Goal: Task Accomplishment & Management: Use online tool/utility

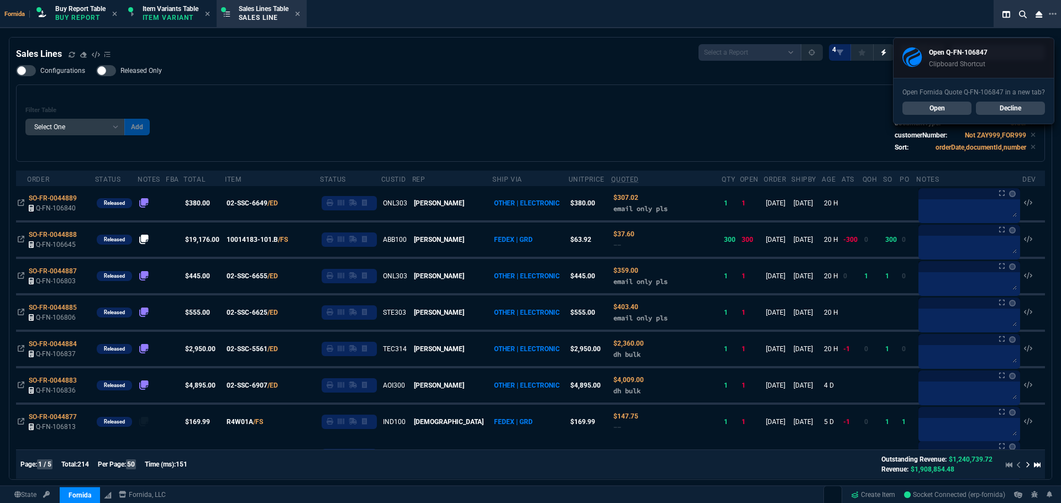
select select "1: BROV"
select select
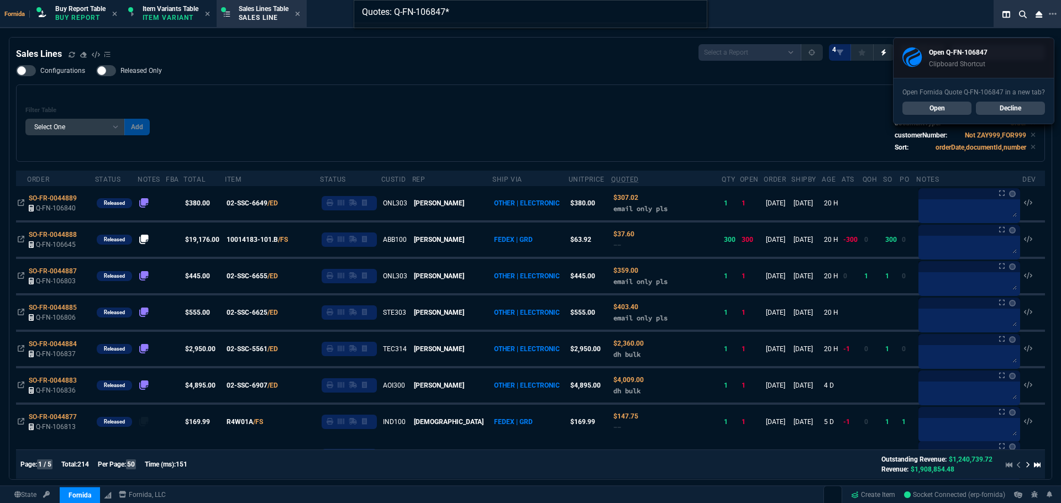
type input "Quotes: Q-FN-106847"
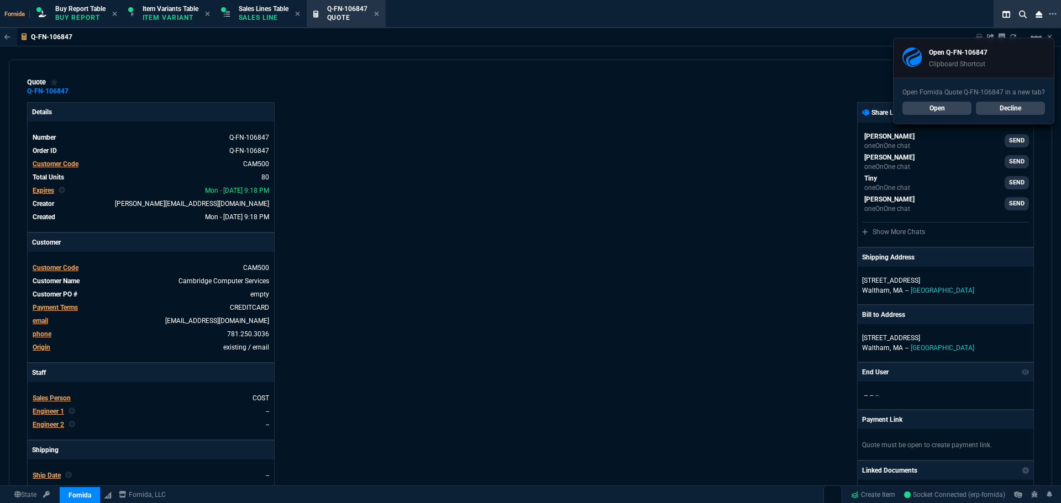
type input "28"
type input "210"
type input "28"
type input "545"
type input "30"
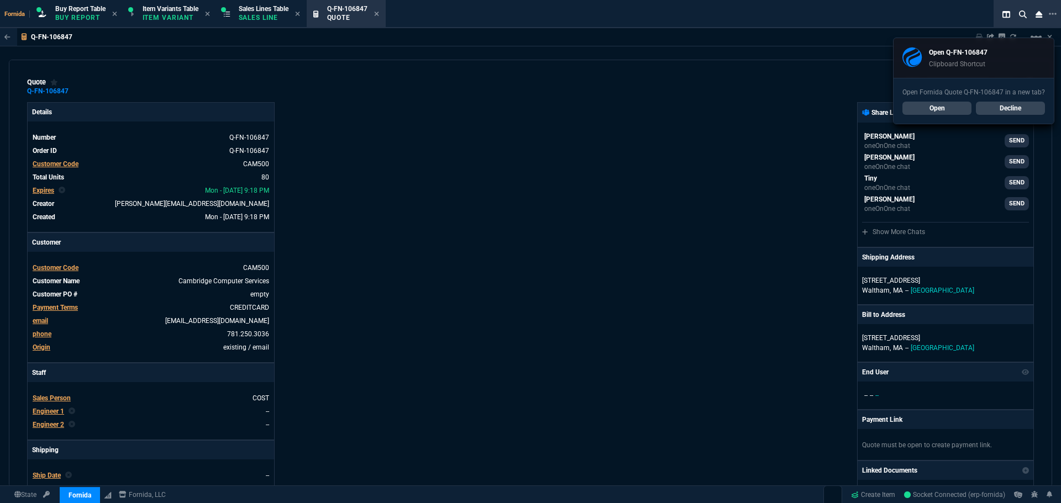
type input "129"
type input "49"
type input "195"
type input "92"
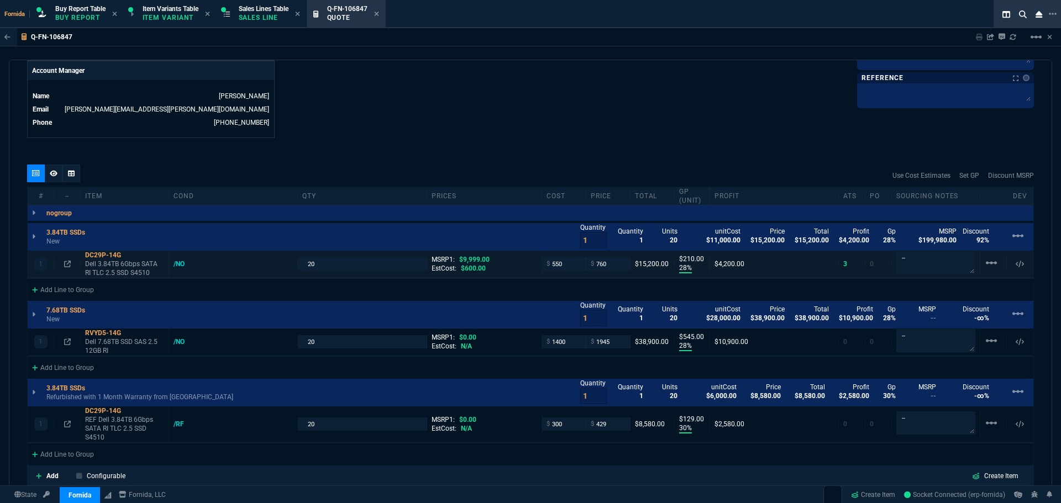
scroll to position [553, 0]
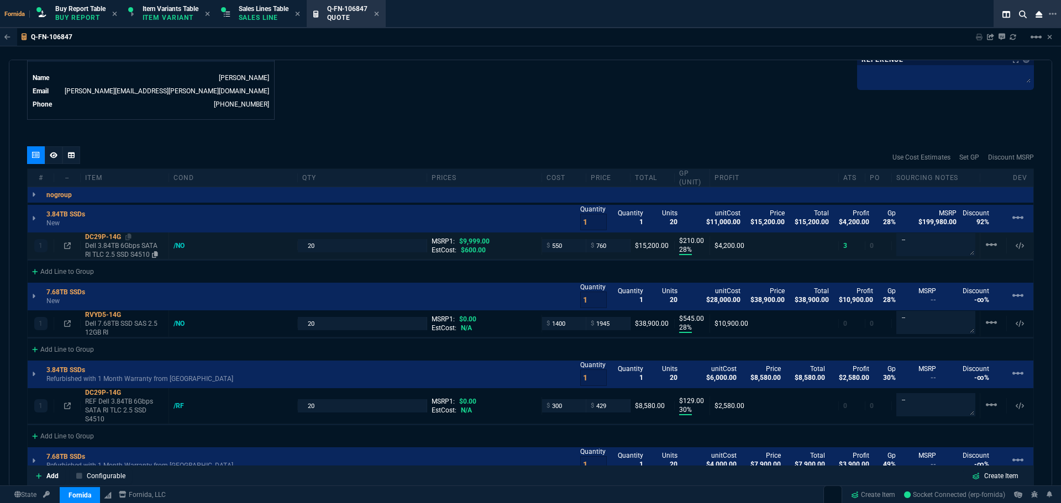
click at [109, 246] on p "Dell 3.84TB 6Gbps SATA RI TLC 2.5 SSD S4510" at bounding box center [124, 251] width 79 height 18
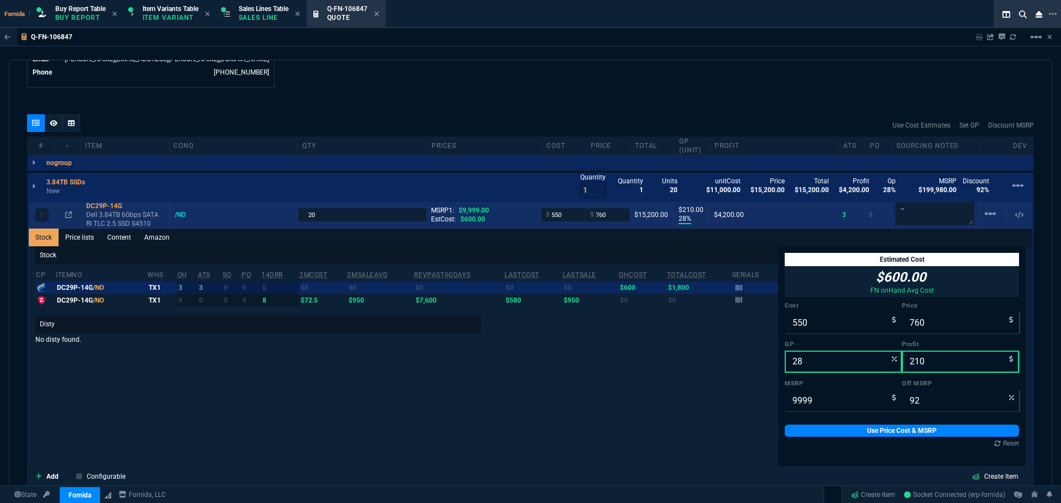
scroll to position [663, 0]
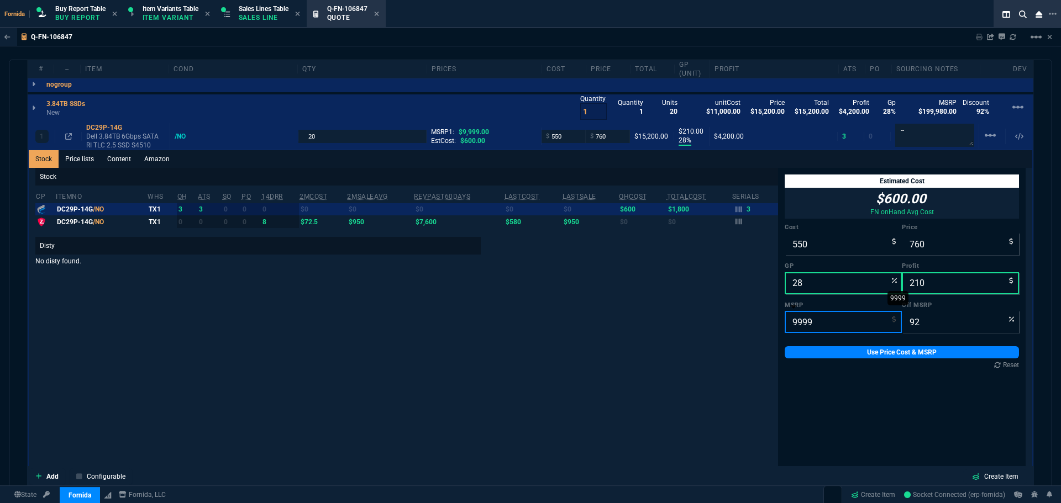
click at [801, 317] on input "9999" at bounding box center [843, 322] width 117 height 22
type input "4"
type input "-18900"
type input "40"
type input "-1800"
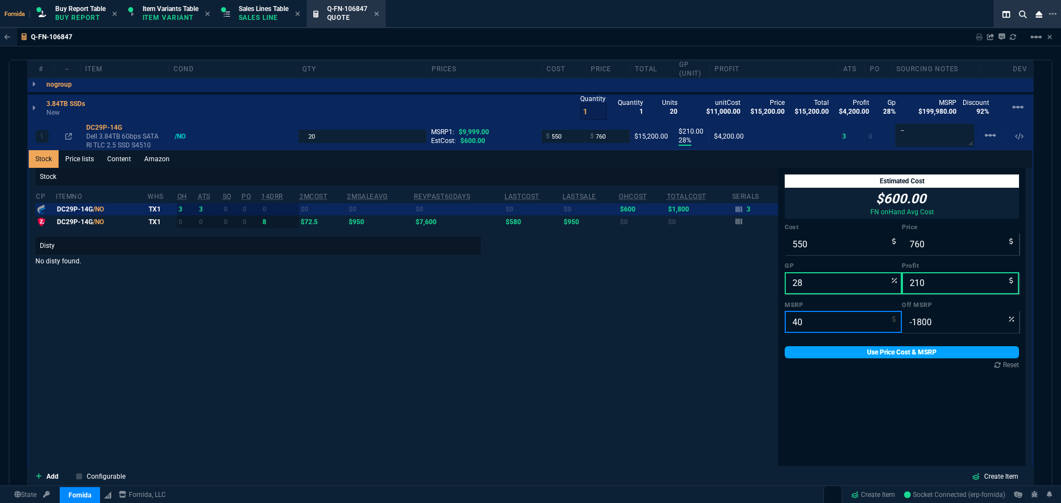
type input "400"
type input "-90"
type input "4000"
type input "81"
type input "4000"
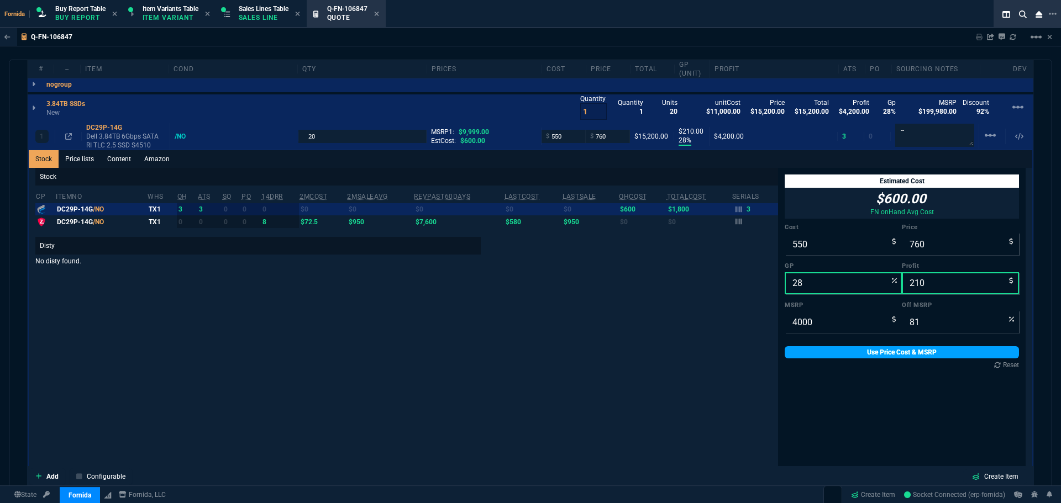
click at [875, 351] on link "Use Price Cost & MSRP" at bounding box center [902, 353] width 234 height 12
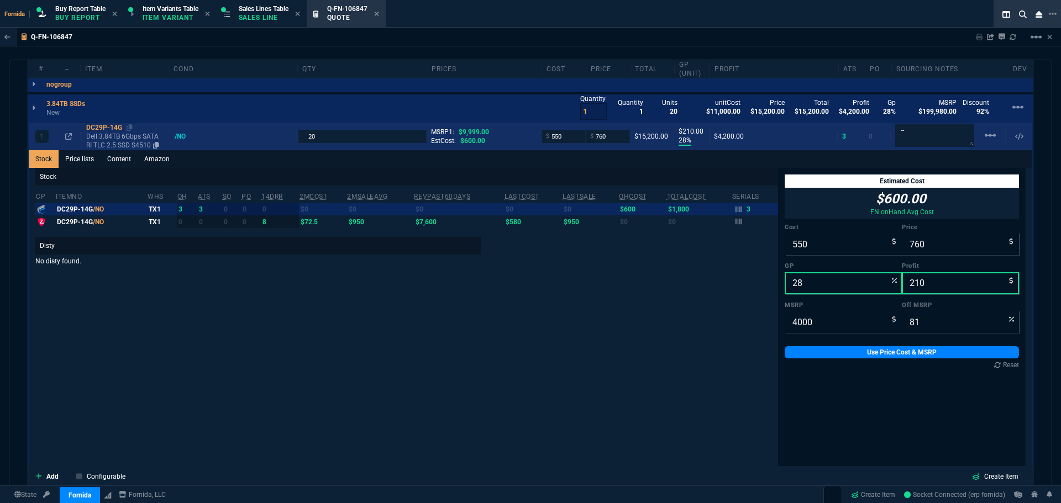
click at [125, 144] on p "Dell 3.84TB 6Gbps SATA RI TLC 2.5 SSD S4510" at bounding box center [125, 141] width 79 height 18
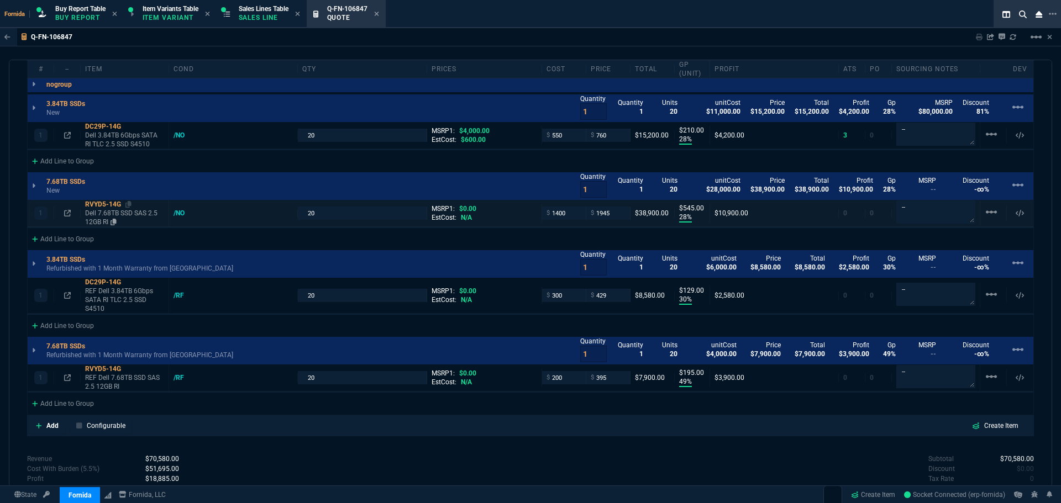
click at [107, 216] on p "Dell 7.68TB SSD SAS 2.5 12GB RI" at bounding box center [124, 218] width 79 height 18
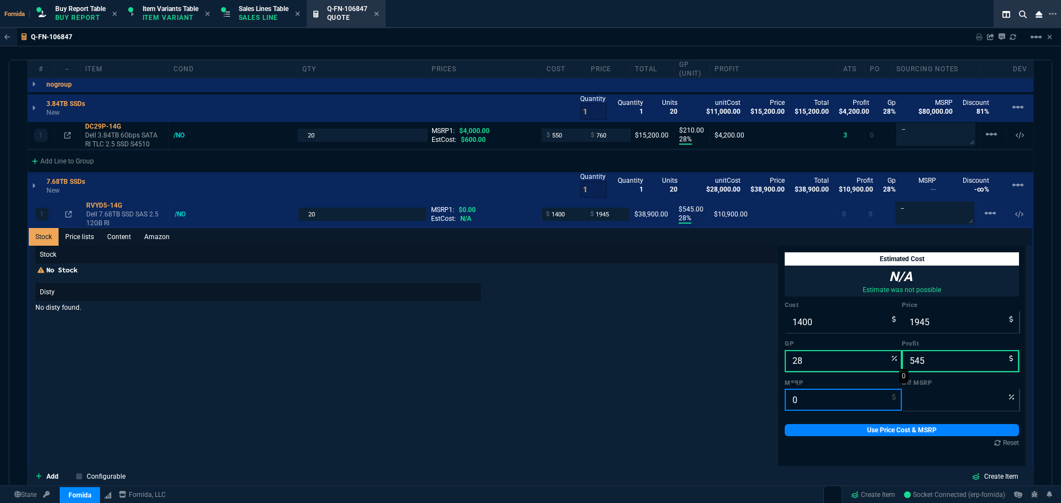
click at [796, 399] on input "0" at bounding box center [843, 400] width 117 height 22
type input "6"
type input "-32317"
type input "60"
type input "-3142"
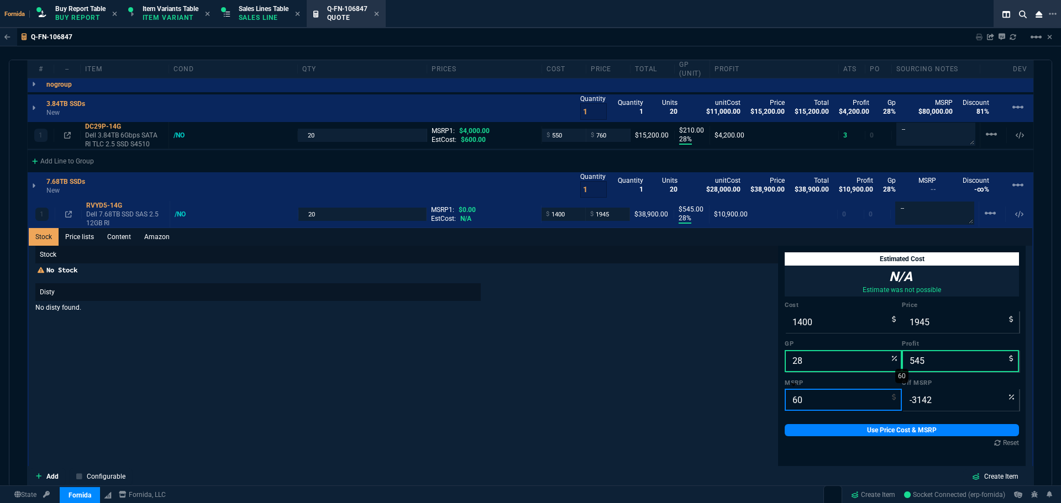
type input "600"
type input "-224"
type input "6000"
type input "68"
type input "6000"
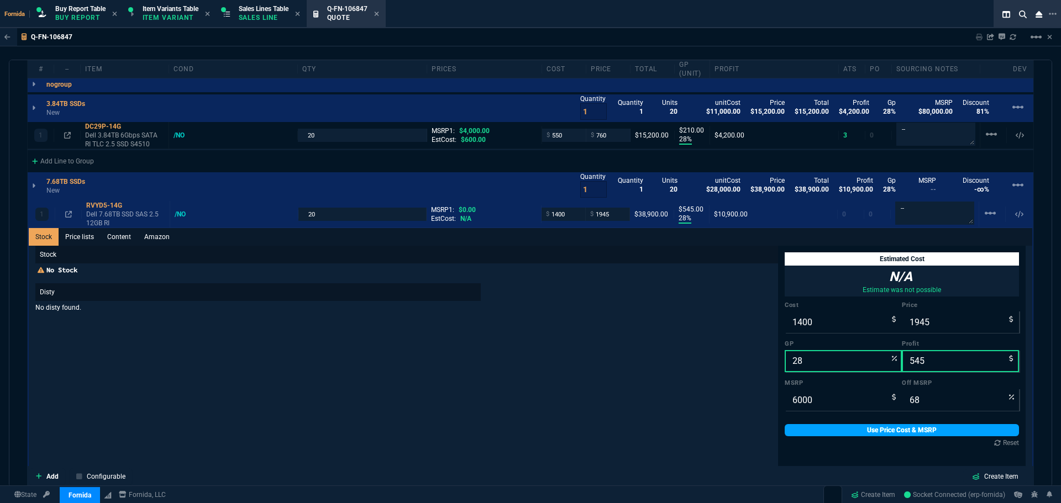
click at [846, 433] on link "Use Price Cost & MSRP" at bounding box center [902, 430] width 234 height 12
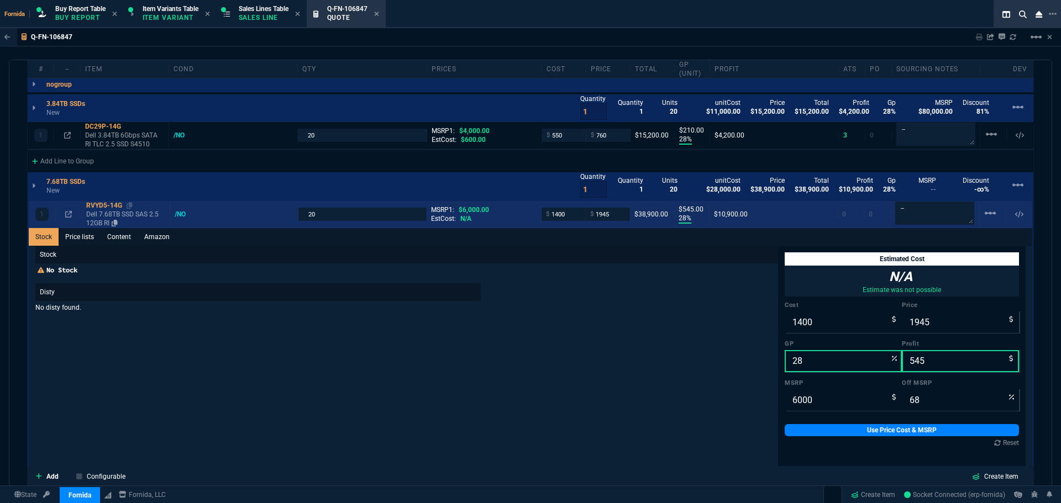
click at [109, 218] on p "Dell 7.68TB SSD SAS 2.5 12GB RI" at bounding box center [125, 219] width 79 height 18
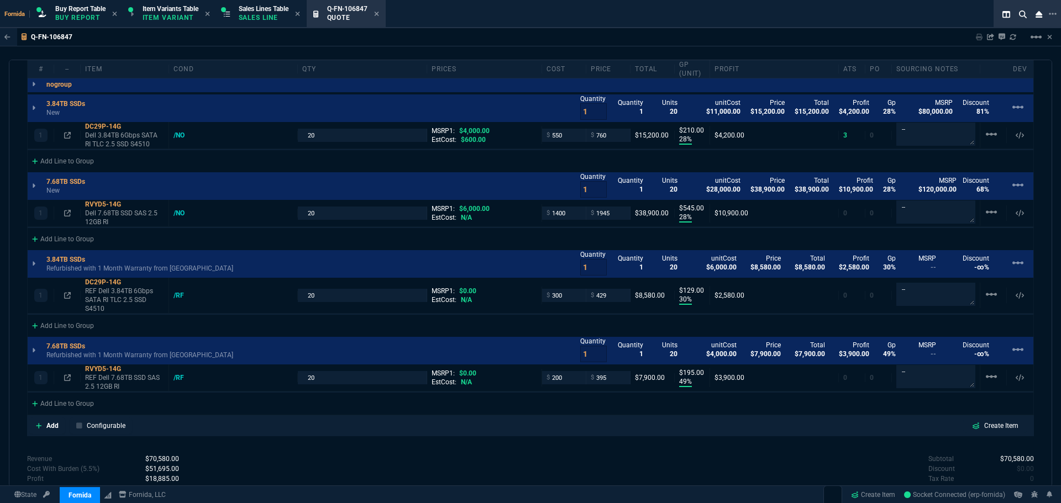
scroll to position [718, 0]
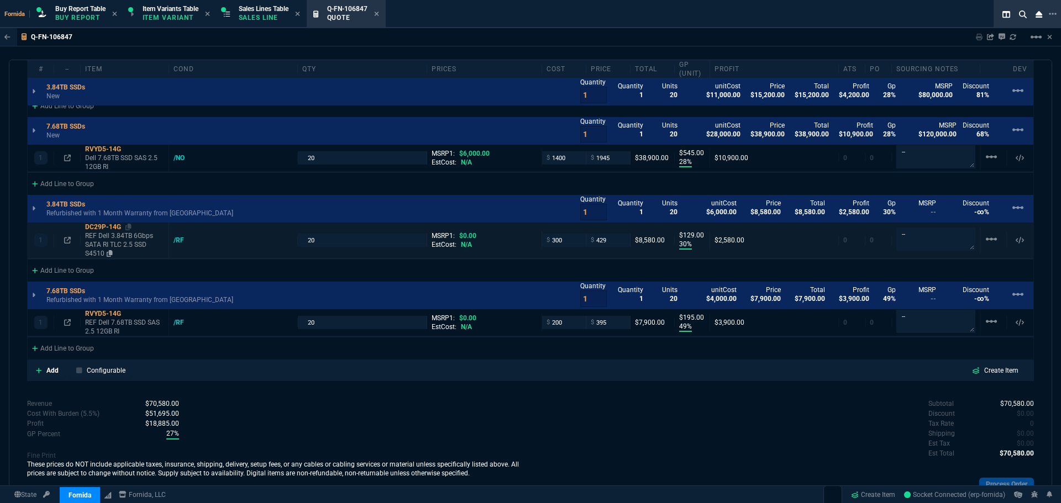
click at [102, 241] on p "REF Dell 3.84TB 6Gbps SATA RI TLC 2.5 SSD S4510" at bounding box center [124, 245] width 79 height 27
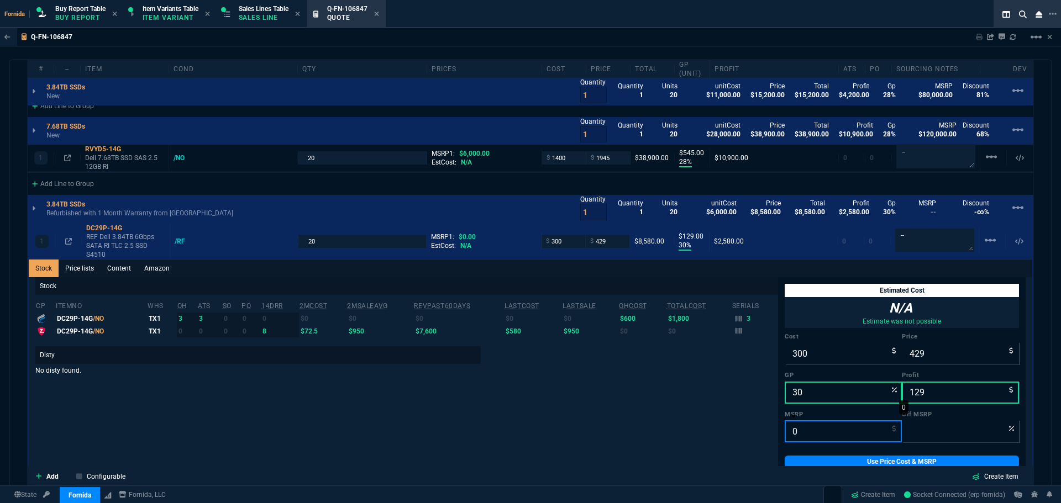
click at [792, 430] on input "0" at bounding box center [843, 432] width 117 height 22
type input "4"
type input "-10625"
type input "40"
type input "-972"
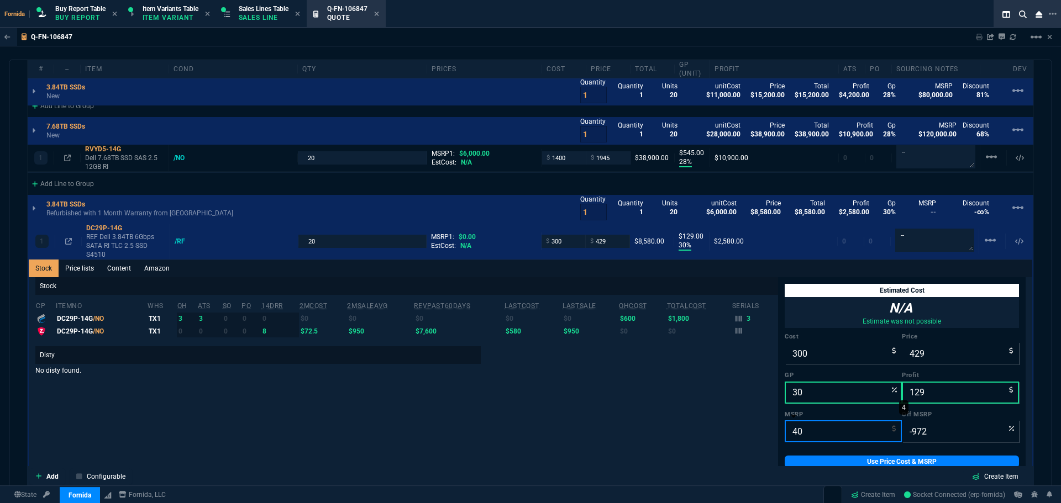
type input "400"
type input "-7"
type input "4000"
type input "89"
type input "4000"
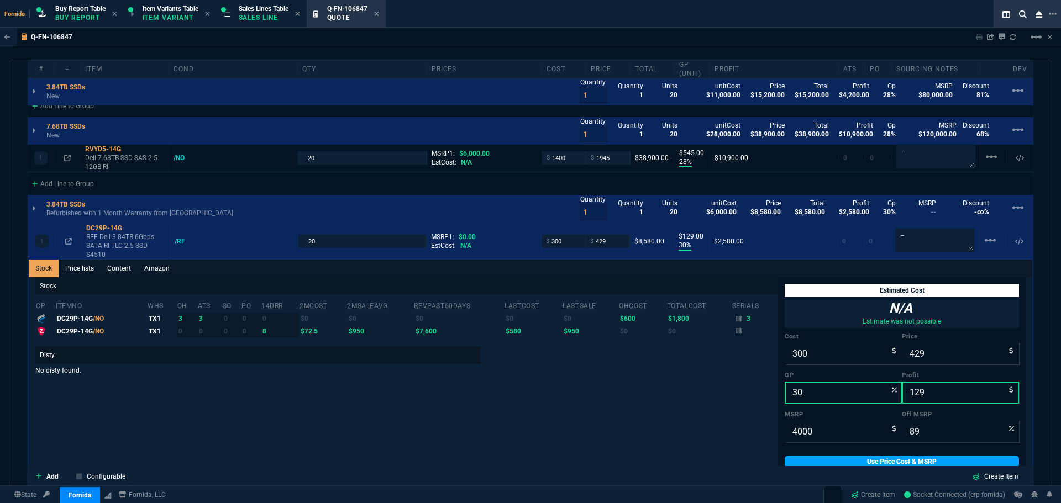
click at [815, 460] on link "Use Price Cost & MSRP" at bounding box center [902, 462] width 234 height 12
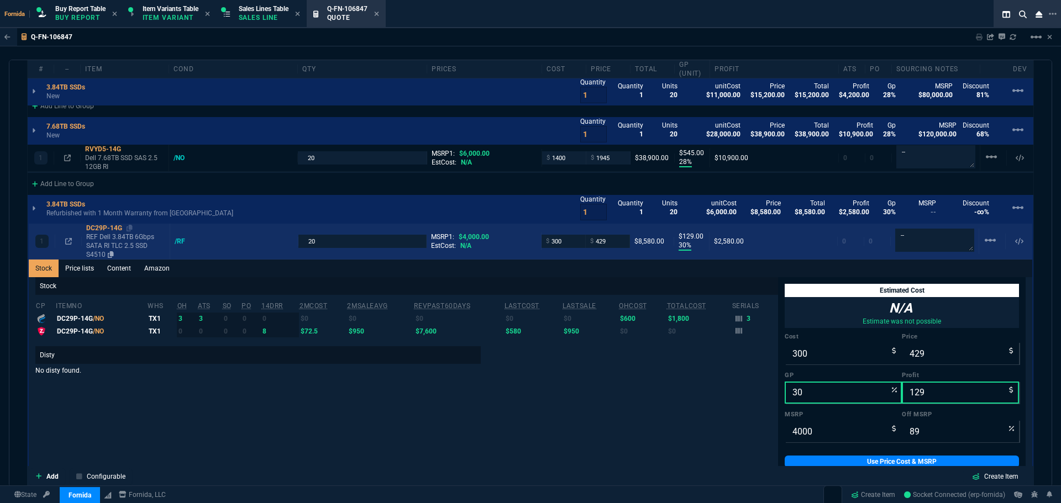
click at [134, 248] on p "REF Dell 3.84TB 6Gbps SATA RI TLC 2.5 SSD S4510" at bounding box center [125, 246] width 79 height 27
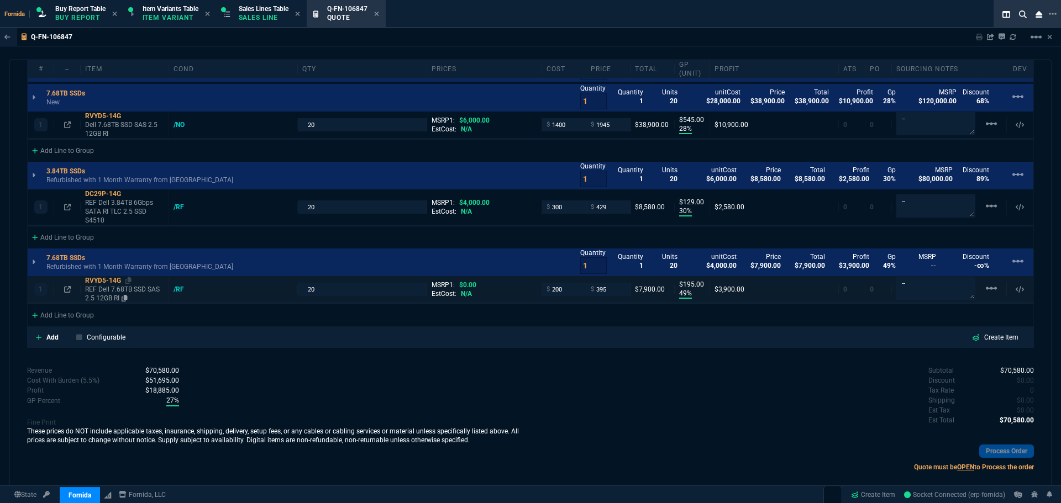
scroll to position [766, 0]
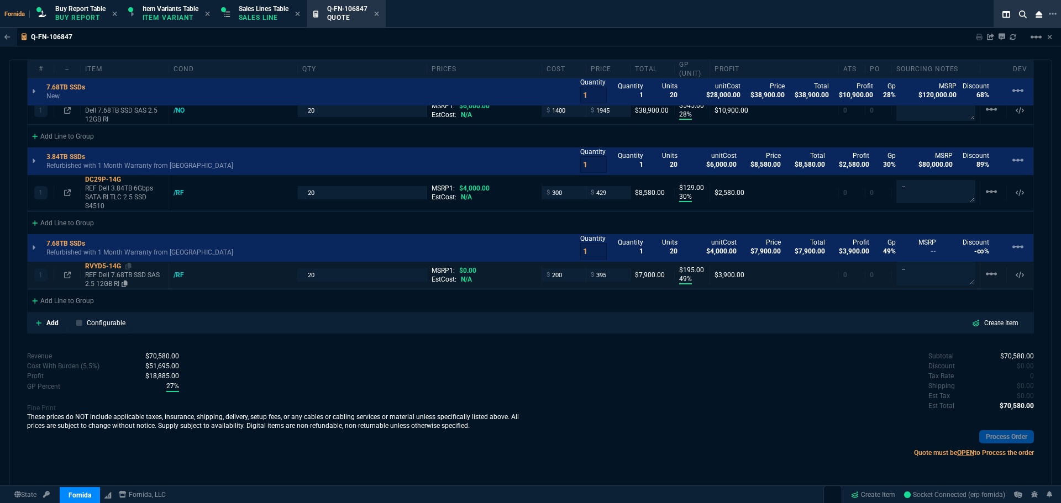
click at [145, 275] on p "REF Dell 7.68TB SSD SAS 2.5 12GB RI" at bounding box center [124, 280] width 79 height 18
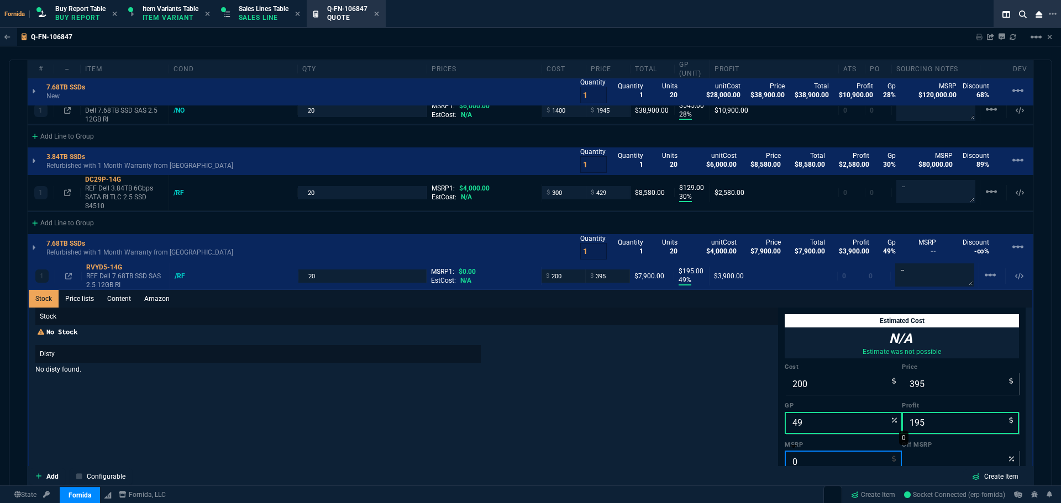
click at [817, 455] on input "0" at bounding box center [843, 462] width 117 height 22
type input "6"
type input "-6483"
type input "60"
type input "-558"
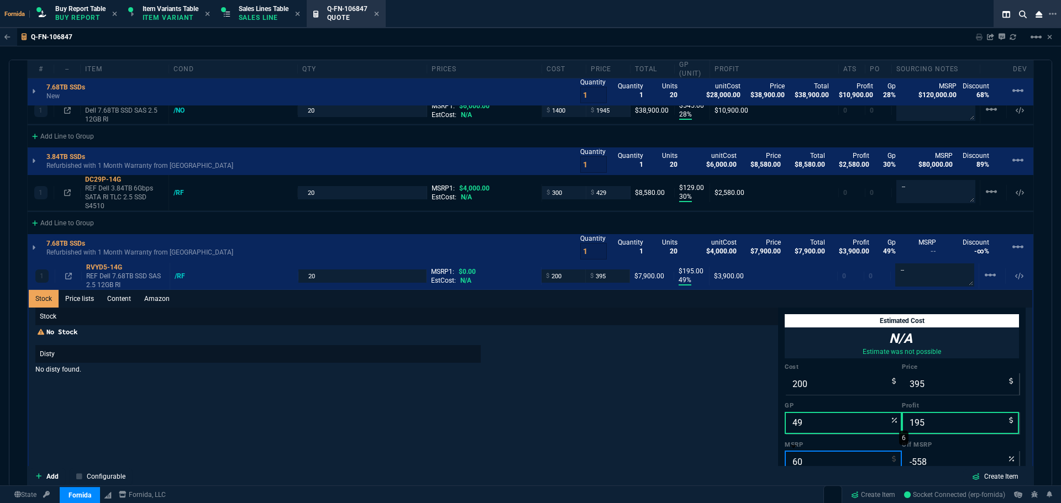
type input "600"
type input "34"
type input "6000"
type input "93"
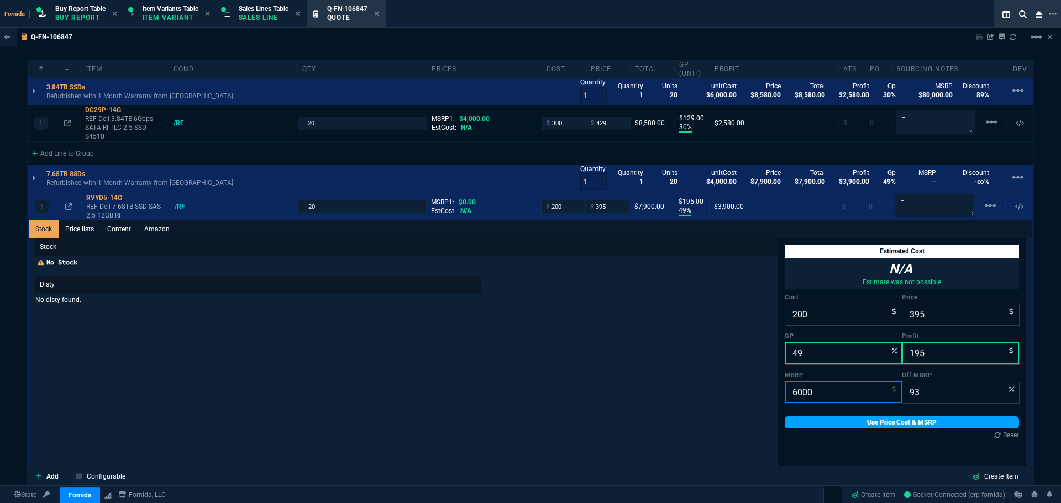
scroll to position [877, 0]
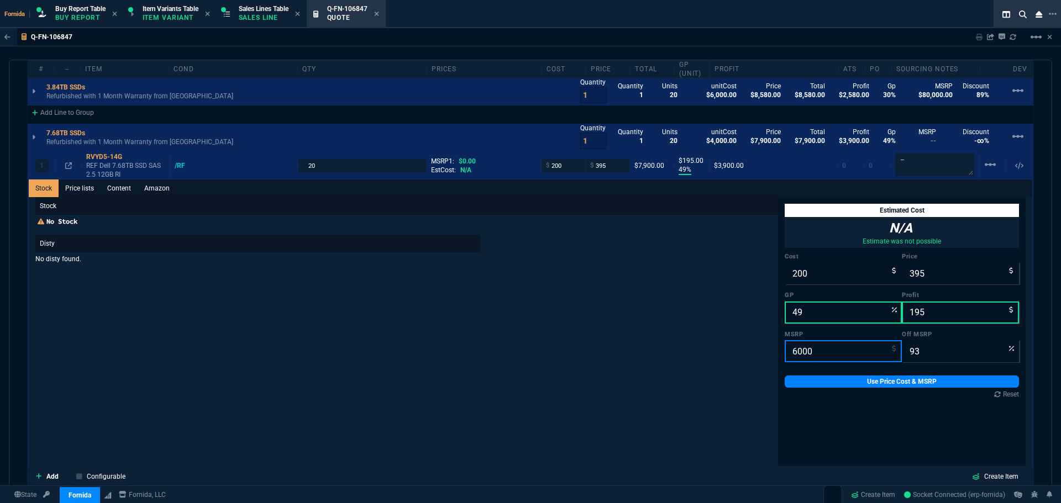
type input "6000"
click at [823, 381] on link "Use Price Cost & MSRP" at bounding box center [902, 382] width 234 height 12
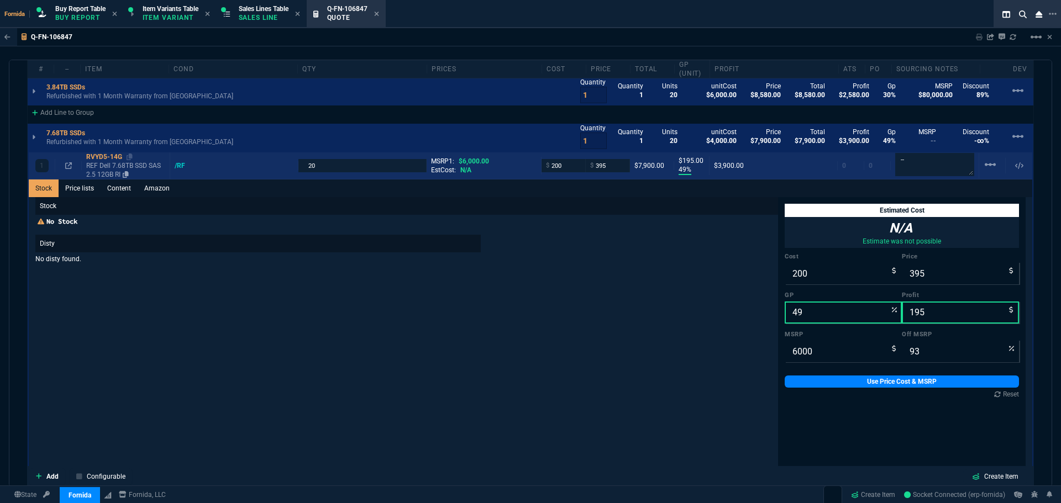
drag, startPoint x: 137, startPoint y: 174, endPoint x: 142, endPoint y: 176, distance: 5.7
click at [137, 173] on p "REF Dell 7.68TB SSD SAS 2.5 12GB RI" at bounding box center [125, 170] width 79 height 18
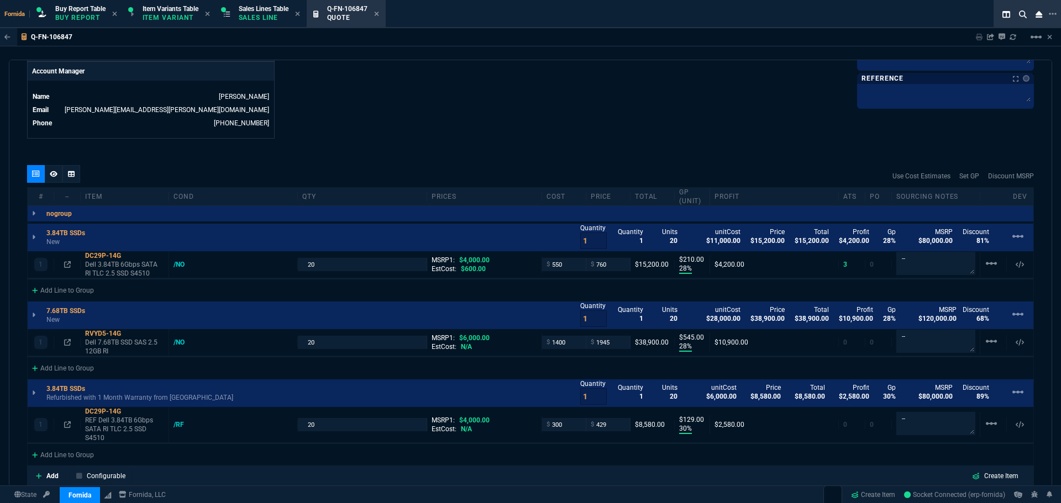
scroll to position [532, 0]
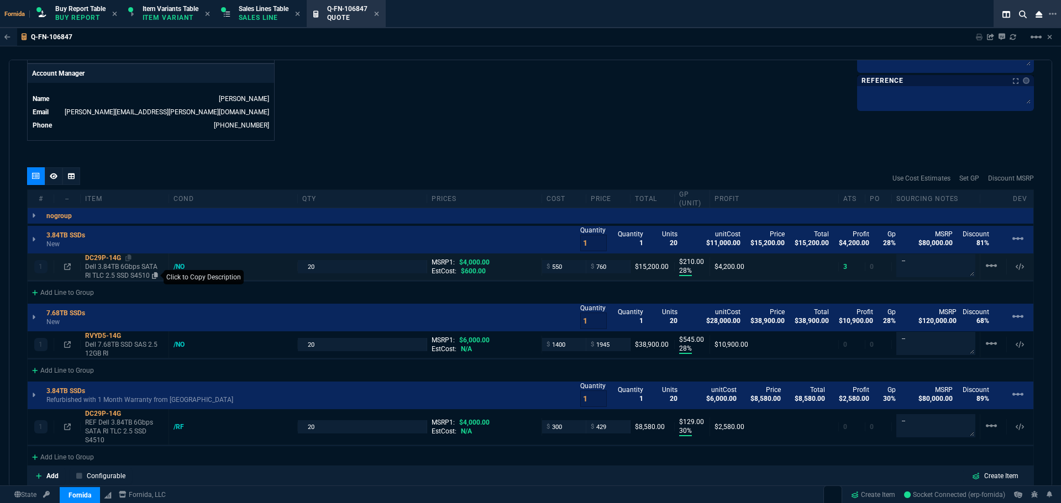
click at [155, 274] on icon at bounding box center [155, 275] width 6 height 7
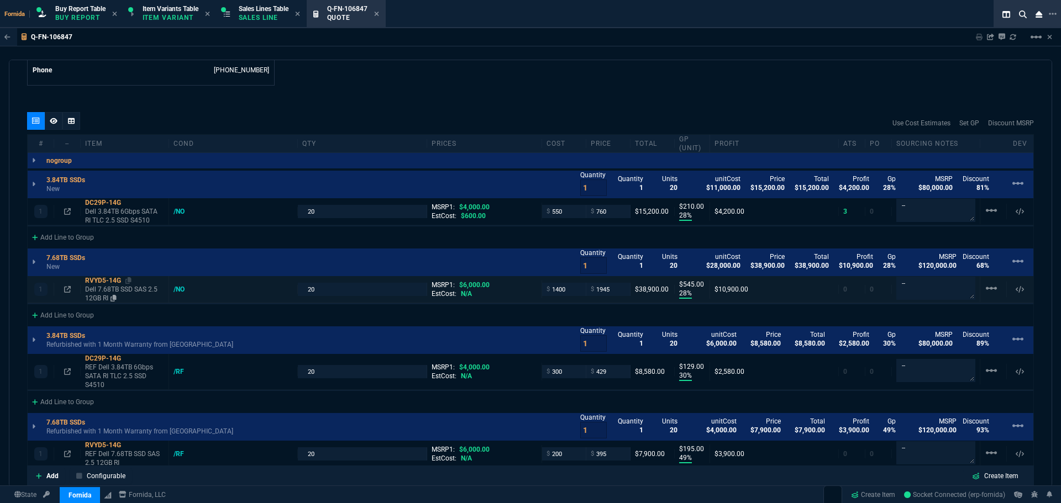
click at [133, 283] on div "RVYD5-14G" at bounding box center [124, 280] width 79 height 9
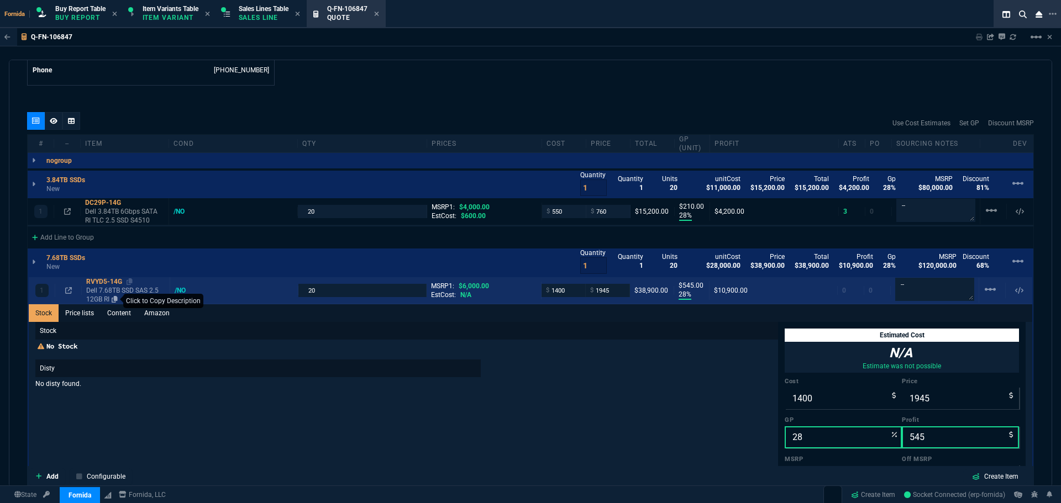
click at [118, 300] on icon at bounding box center [115, 299] width 6 height 7
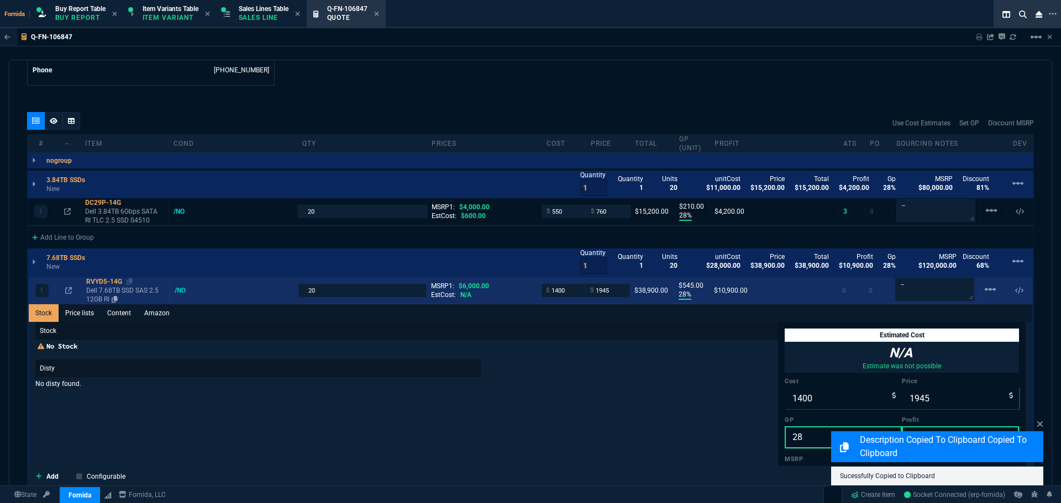
click at [112, 286] on div "RVYD5-14G" at bounding box center [125, 281] width 79 height 9
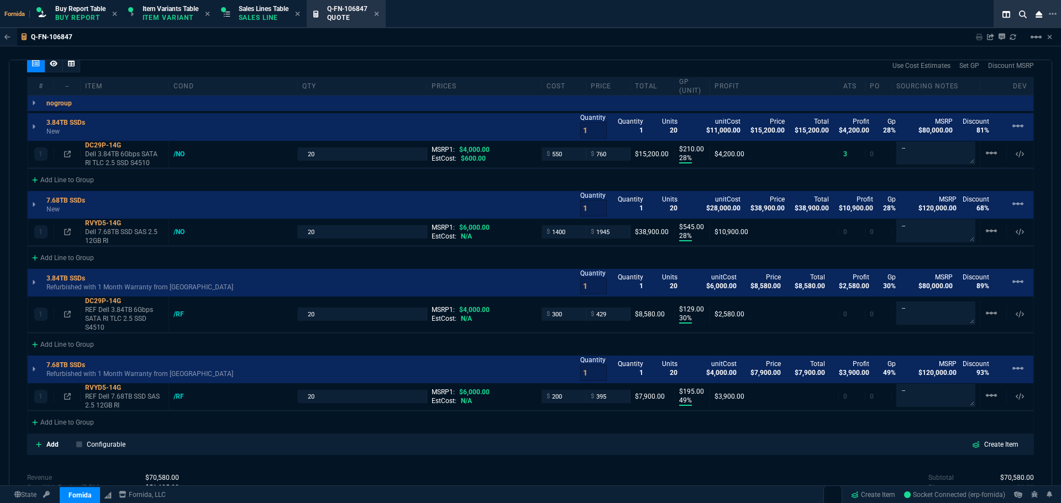
scroll to position [697, 0]
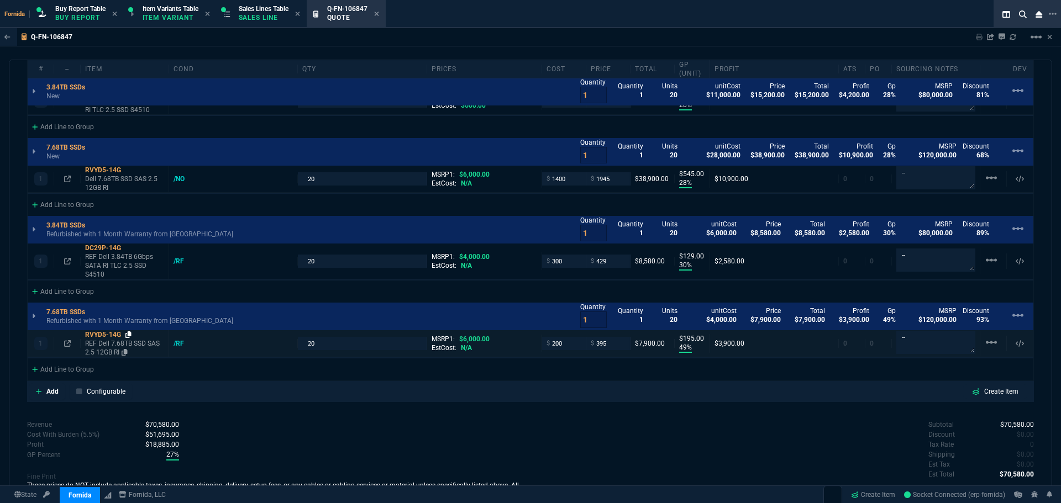
click at [129, 333] on icon at bounding box center [128, 335] width 6 height 7
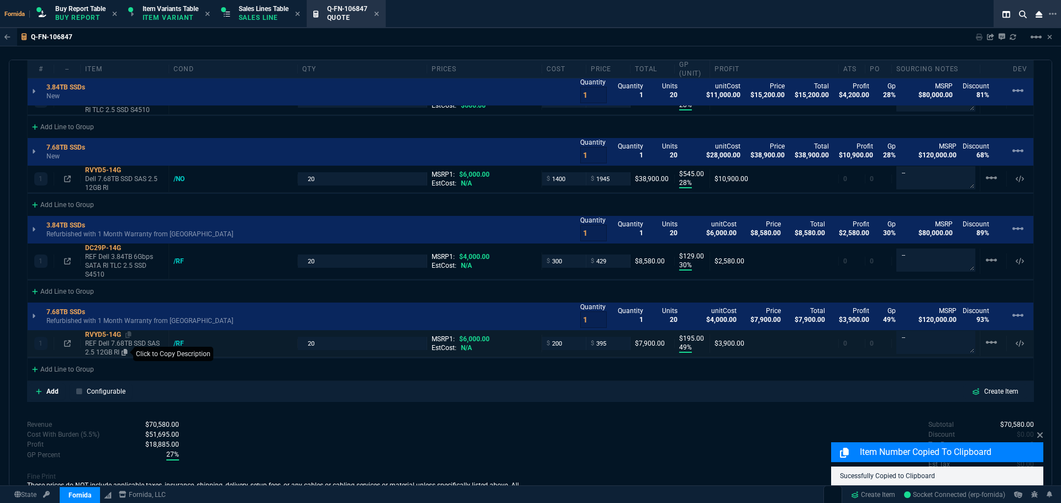
click at [125, 354] on icon at bounding box center [125, 352] width 6 height 7
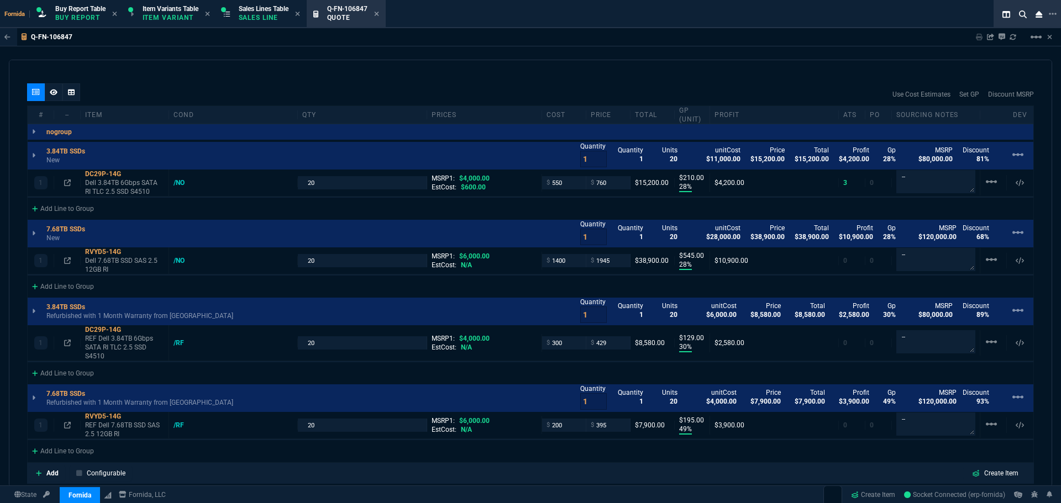
scroll to position [642, 0]
